Goal: Task Accomplishment & Management: Use online tool/utility

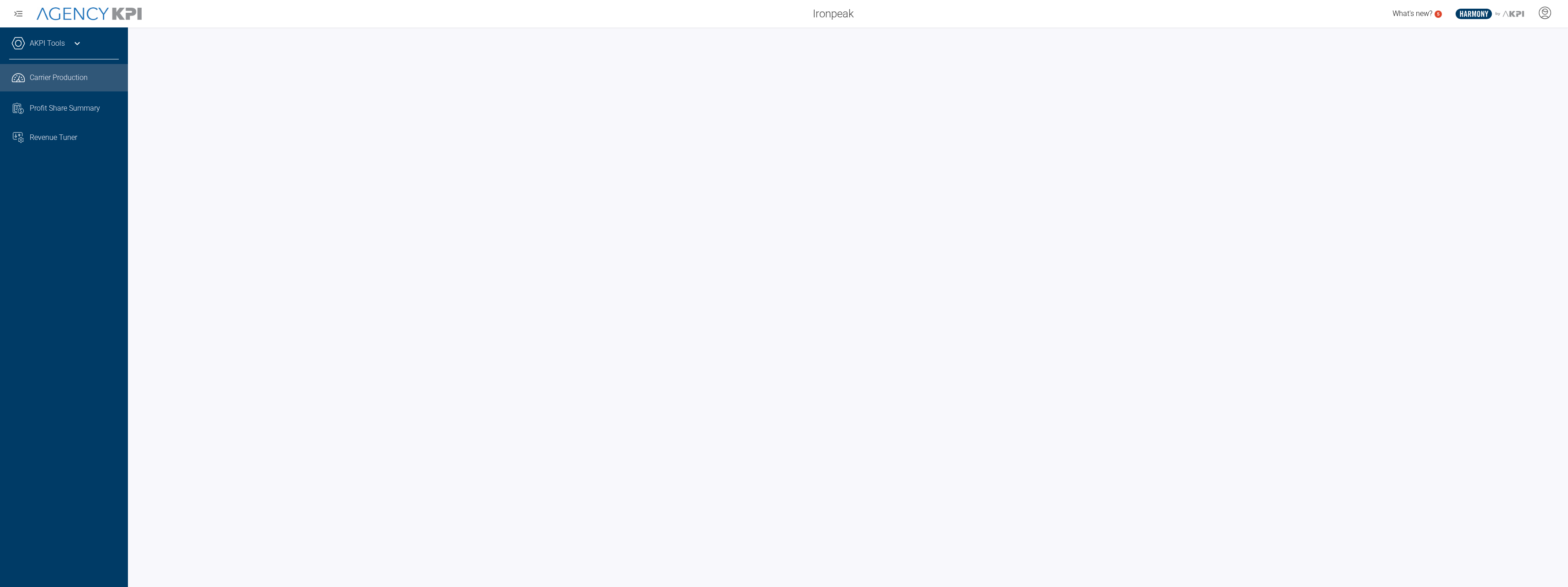
click at [56, 42] on link "AKPI Tools" at bounding box center [48, 43] width 35 height 11
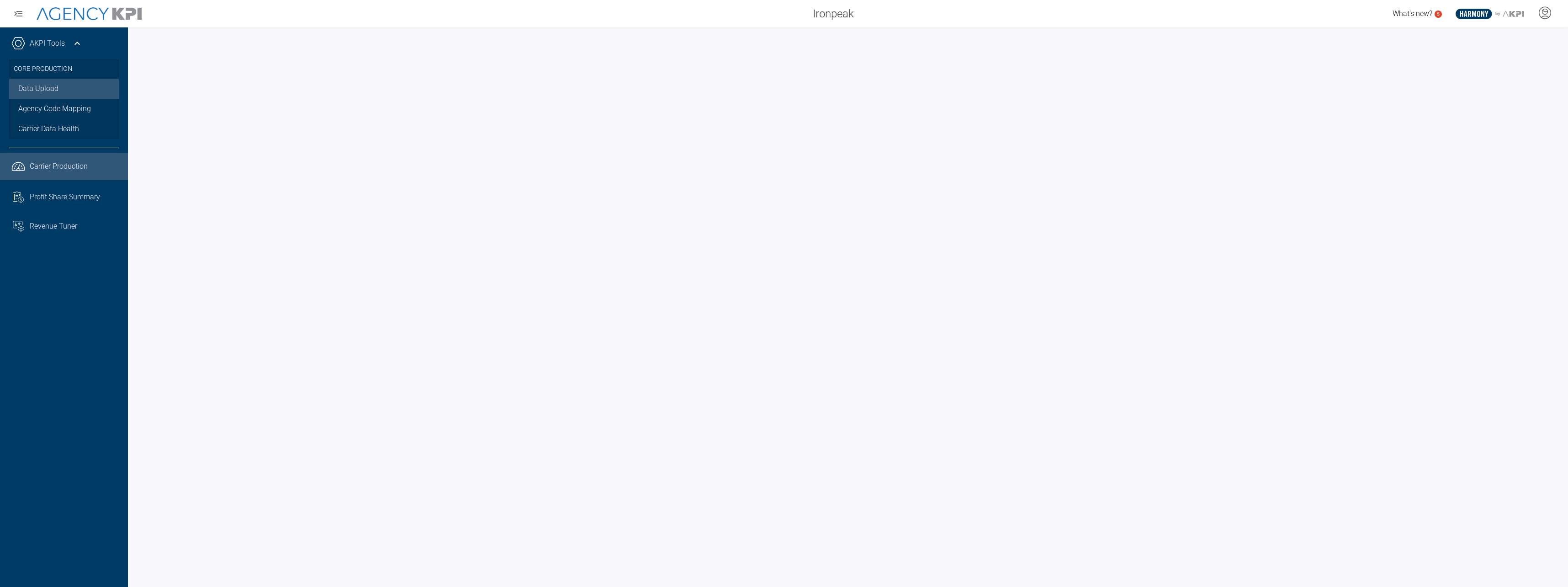
click at [56, 88] on link "Data Upload" at bounding box center [64, 89] width 109 height 20
